Goal: Task Accomplishment & Management: Use online tool/utility

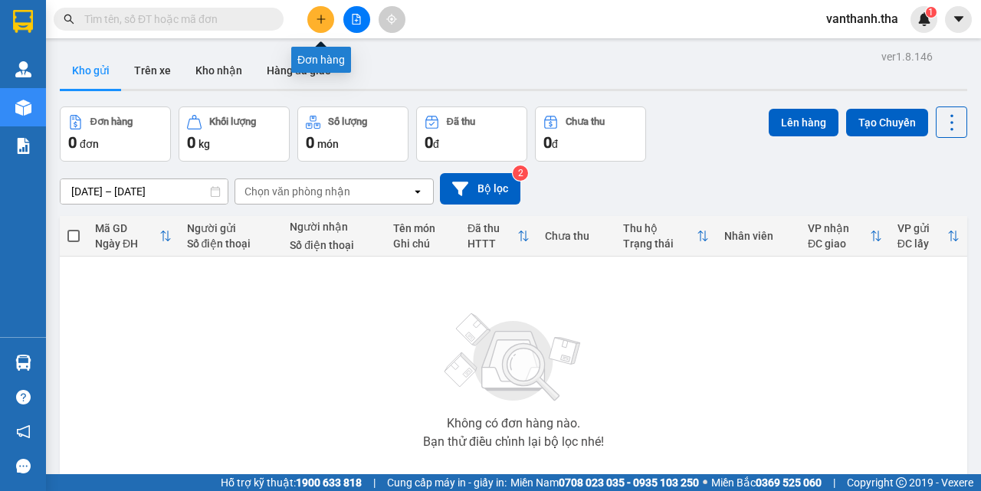
click at [321, 18] on icon "plus" at bounding box center [320, 19] width 1 height 8
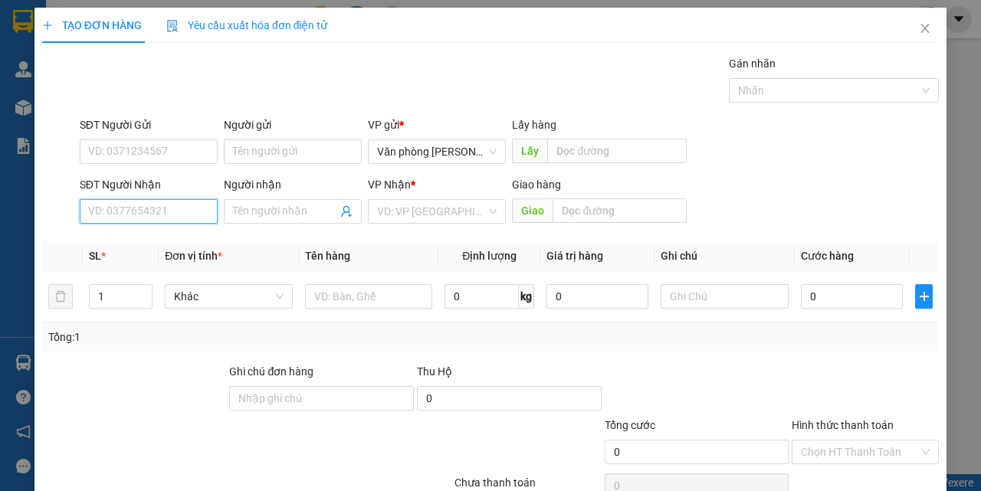
click at [169, 218] on input "SĐT Người Nhận" at bounding box center [149, 211] width 138 height 25
type input "0903875774"
click at [191, 236] on div "0903875774 - [PERSON_NAME]" at bounding box center [163, 242] width 151 height 17
type input "tiến hoàng"
type input "0903875774"
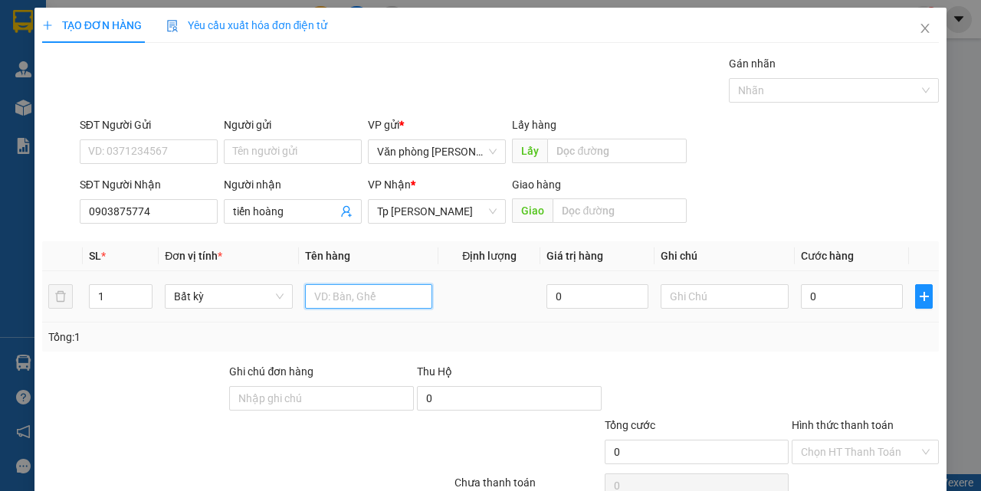
click at [376, 302] on input "text" at bounding box center [369, 296] width 128 height 25
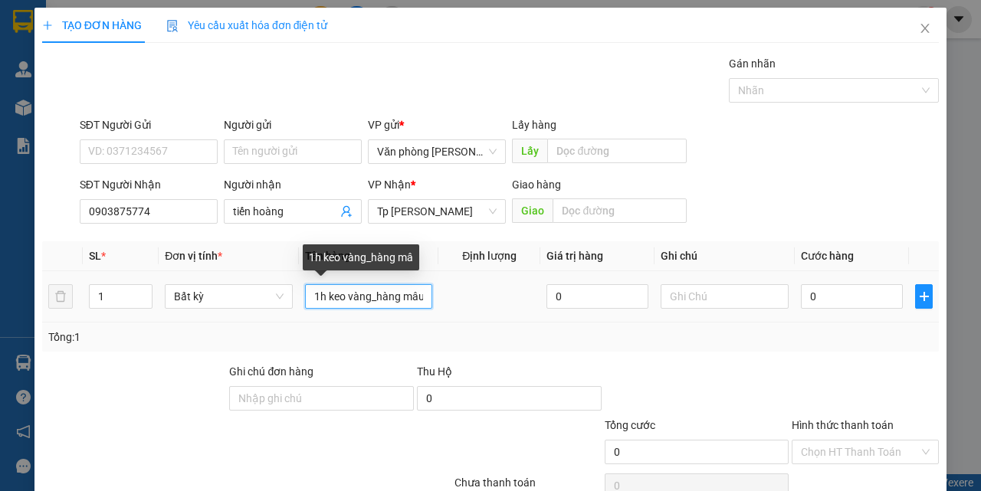
scroll to position [0, 2]
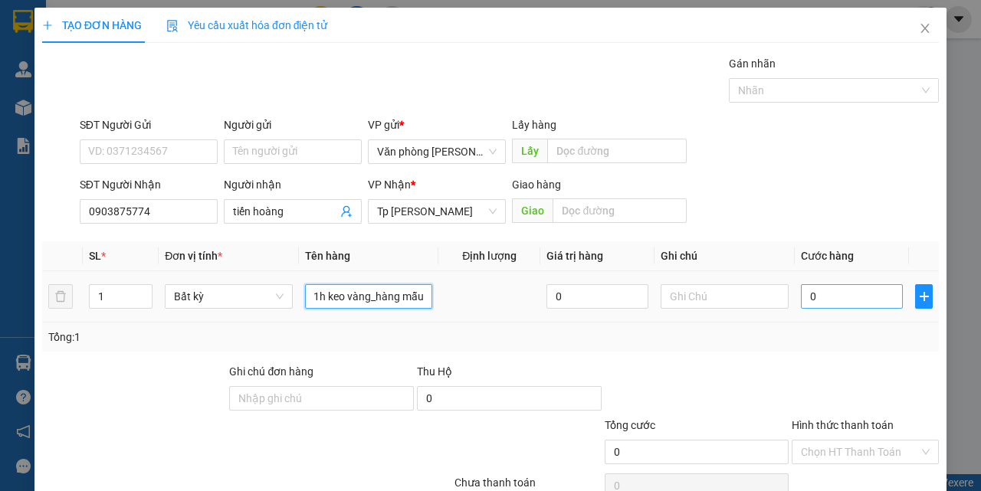
type input "1h keo vàng_hàng mẫu"
click at [823, 300] on input "0" at bounding box center [852, 296] width 102 height 25
type input "002"
type input "2"
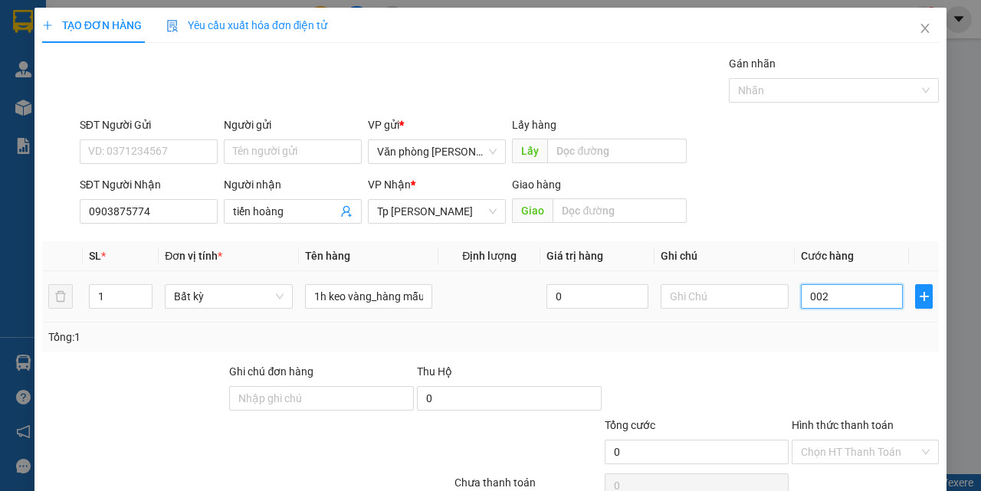
type input "2"
type input "0.020"
type input "20"
click at [802, 363] on div at bounding box center [865, 390] width 150 height 54
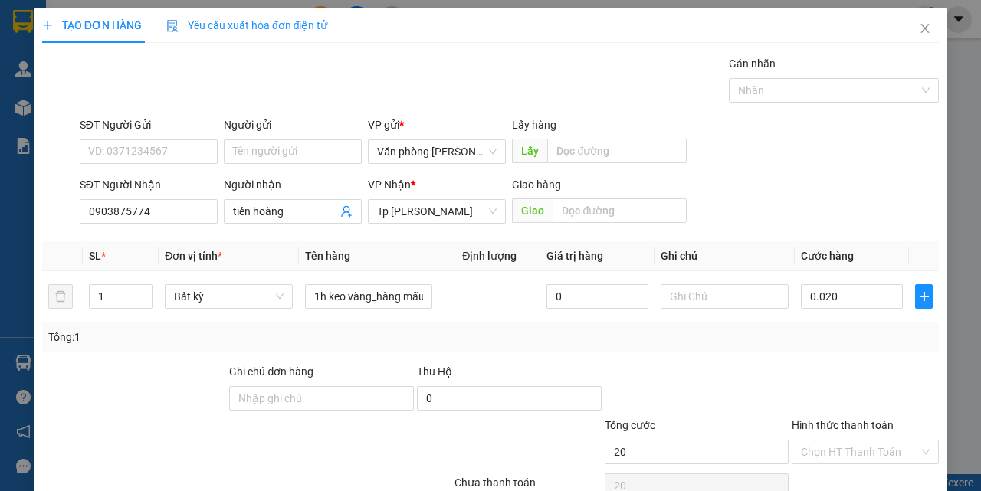
type input "20.000"
click at [836, 455] on input "Hình thức thanh toán" at bounding box center [860, 452] width 118 height 23
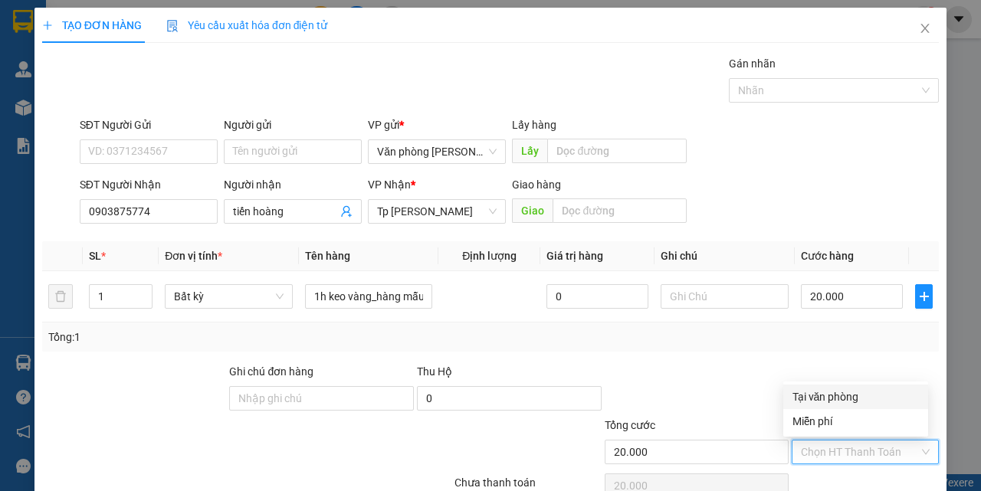
click at [829, 399] on div "Tại văn phòng" at bounding box center [856, 397] width 126 height 17
type input "0"
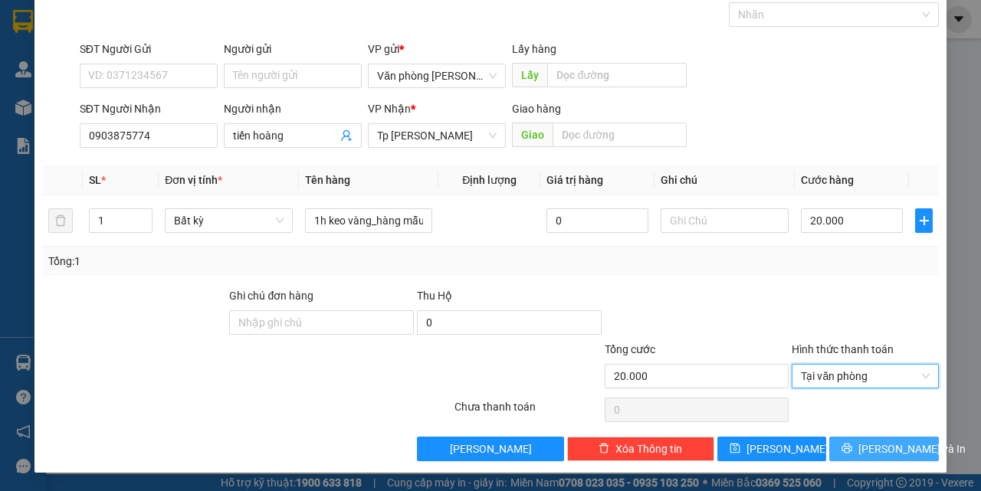
click at [852, 448] on icon "printer" at bounding box center [847, 448] width 11 height 11
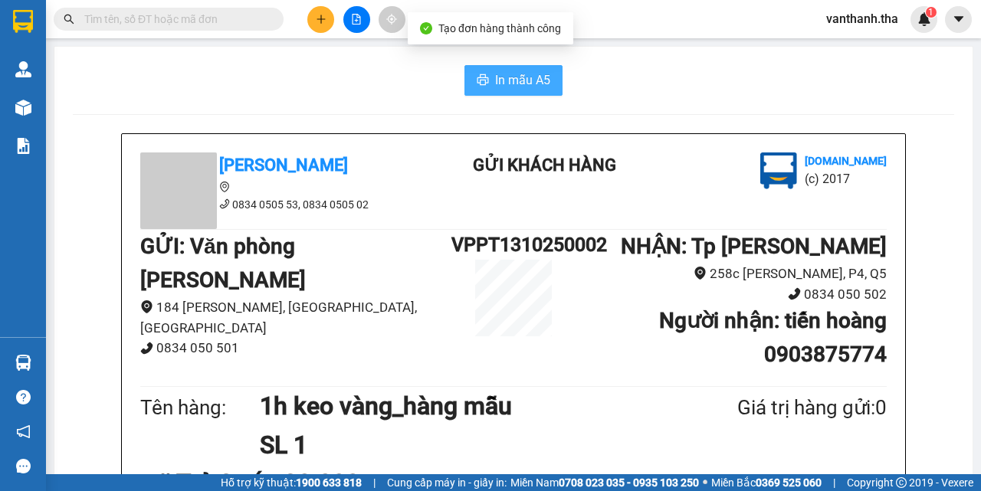
click at [503, 82] on span "In mẫu A5" at bounding box center [522, 80] width 55 height 19
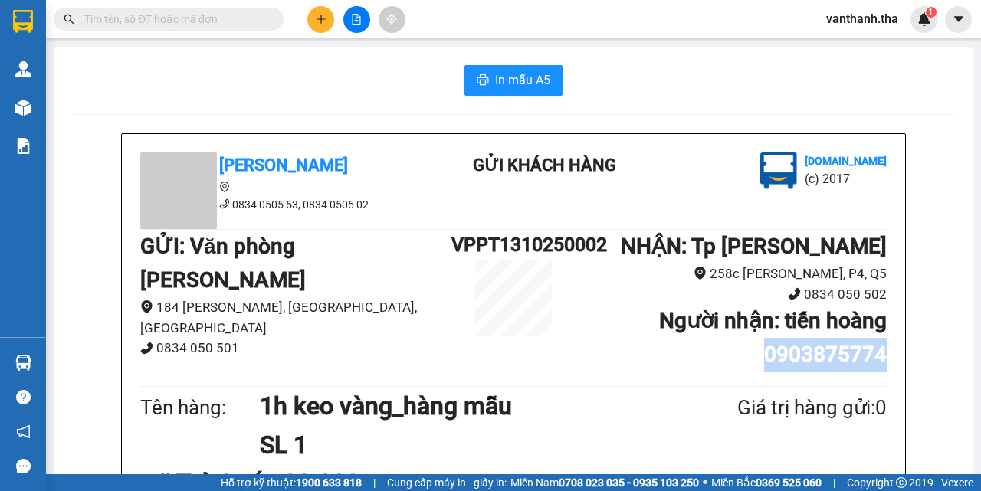
drag, startPoint x: 761, startPoint y: 361, endPoint x: 884, endPoint y: 359, distance: 122.7
click at [884, 359] on div "Tân Hoàng Anh 0834 0505 53, 0834 0505 02 Gửi khách hàng [DOMAIN_NAME] (c) 2017 …" at bounding box center [514, 439] width 784 height 611
copy b "0903875774"
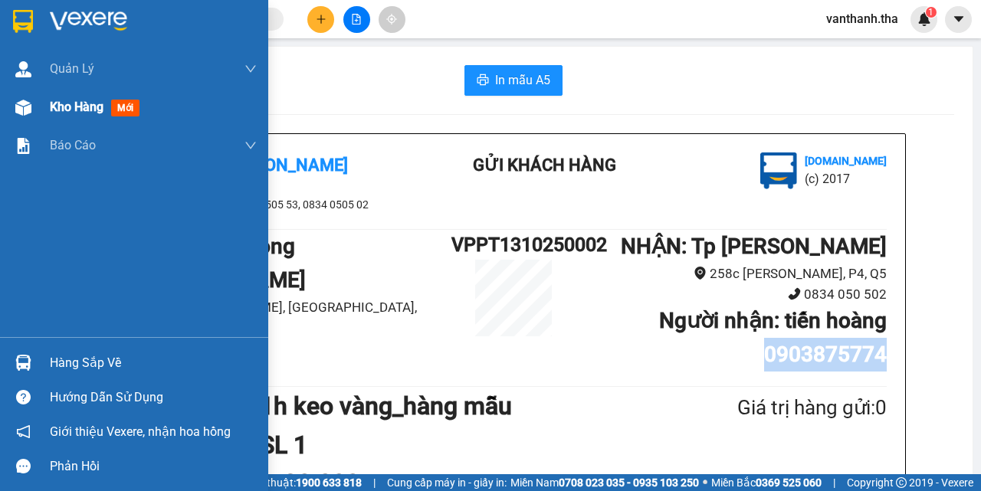
click at [72, 108] on span "Kho hàng" at bounding box center [77, 107] width 54 height 15
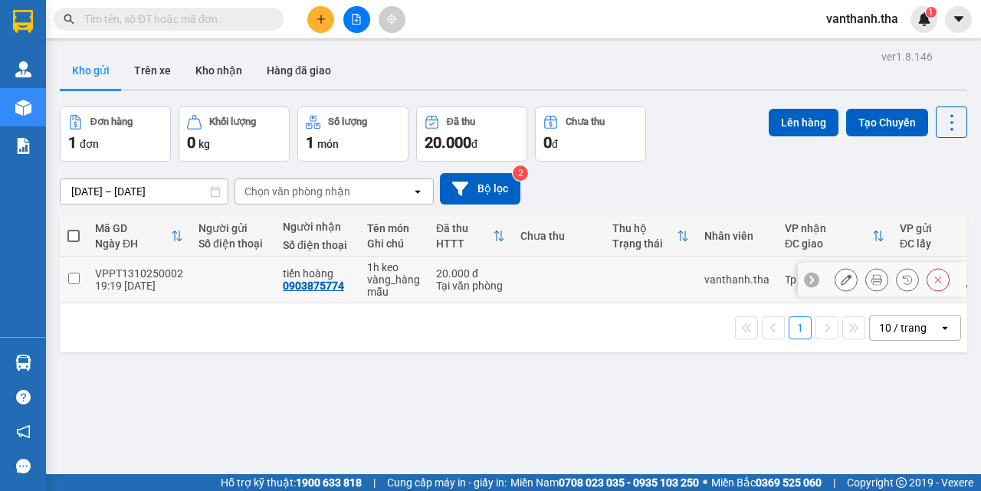
click at [563, 284] on td at bounding box center [559, 280] width 92 height 47
checkbox input "true"
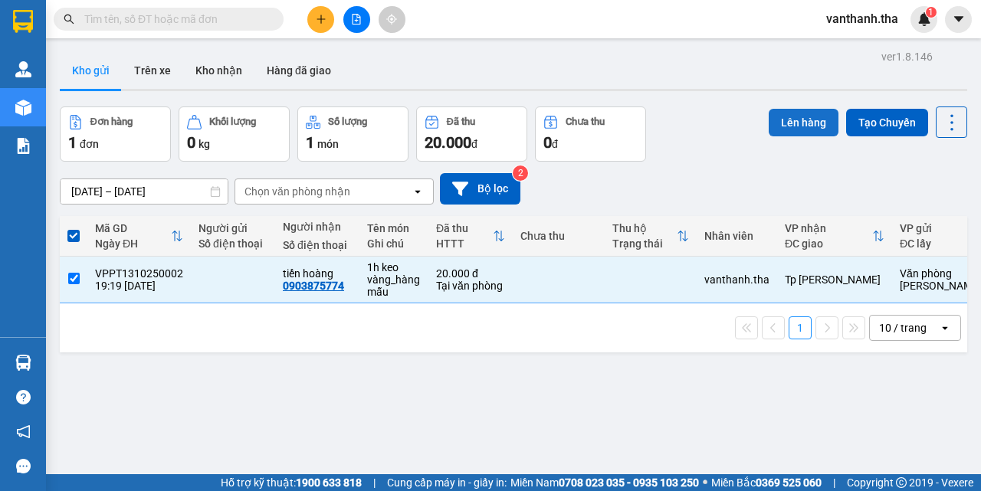
click at [775, 131] on button "Lên hàng" at bounding box center [804, 123] width 70 height 28
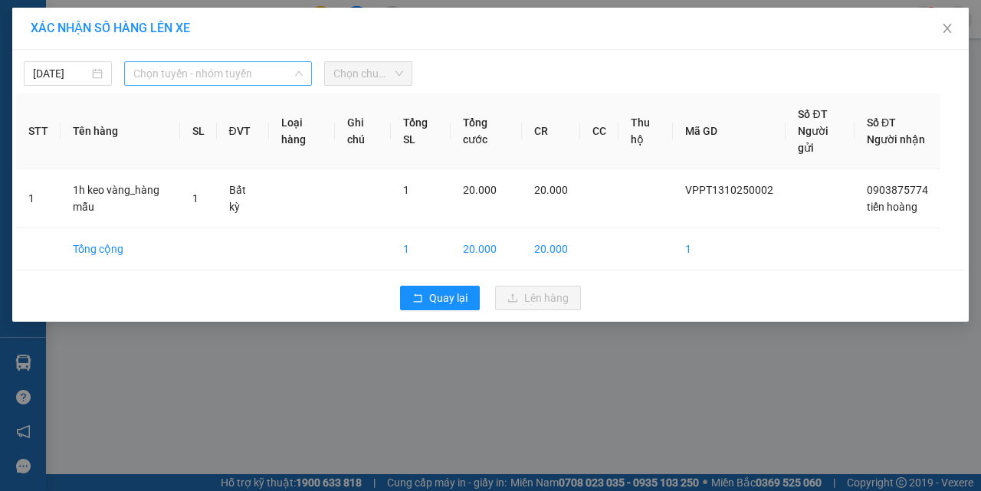
click at [209, 66] on span "Chọn tuyến - nhóm tuyến" at bounding box center [217, 73] width 169 height 23
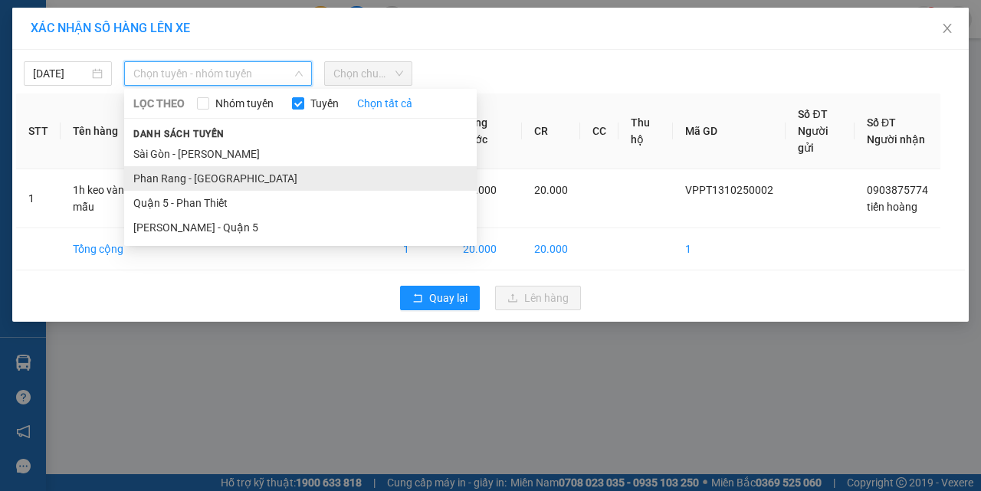
click at [250, 174] on li "Phan Rang - [GEOGRAPHIC_DATA]" at bounding box center [300, 178] width 353 height 25
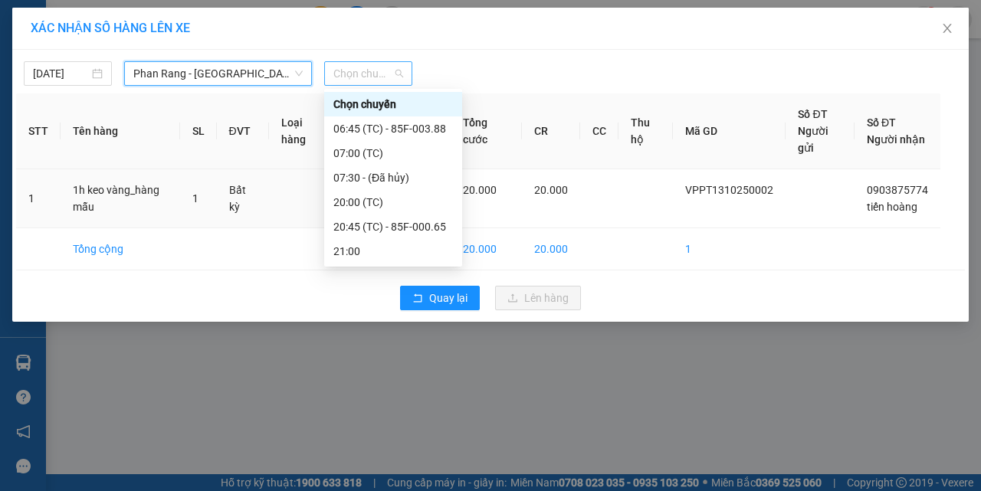
click at [389, 81] on span "Chọn chuyến" at bounding box center [368, 73] width 70 height 23
click at [373, 245] on div "21:00" at bounding box center [393, 251] width 120 height 17
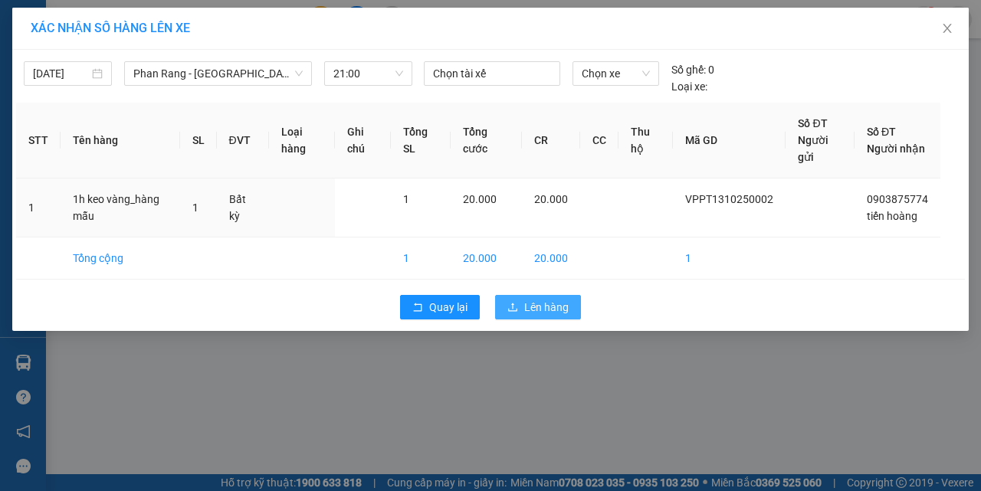
click at [521, 303] on button "Lên hàng" at bounding box center [538, 307] width 86 height 25
